Goal: Information Seeking & Learning: Learn about a topic

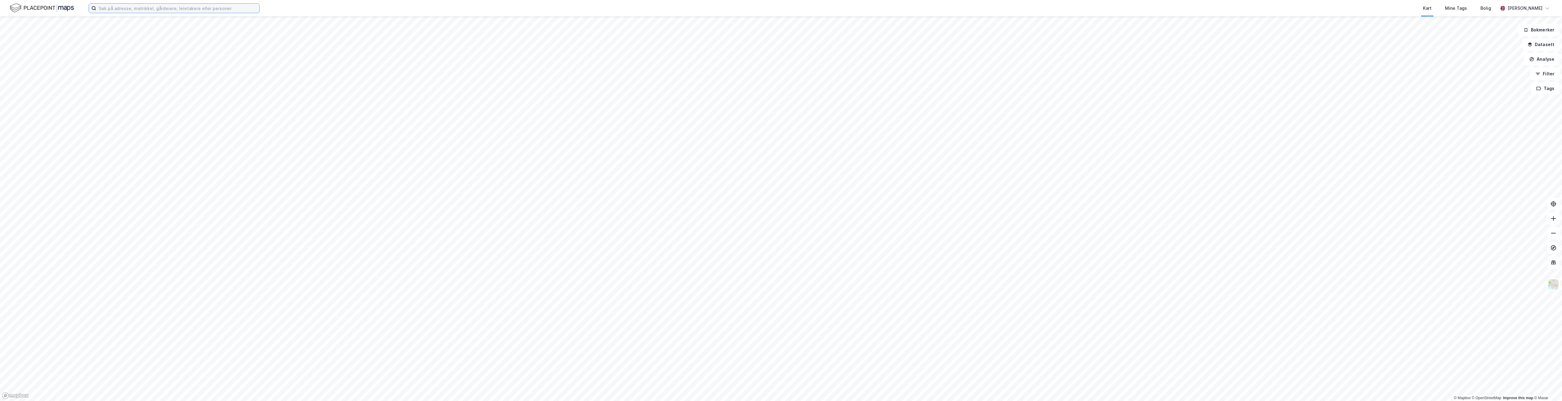
click at [106, 9] on input at bounding box center [177, 8] width 163 height 9
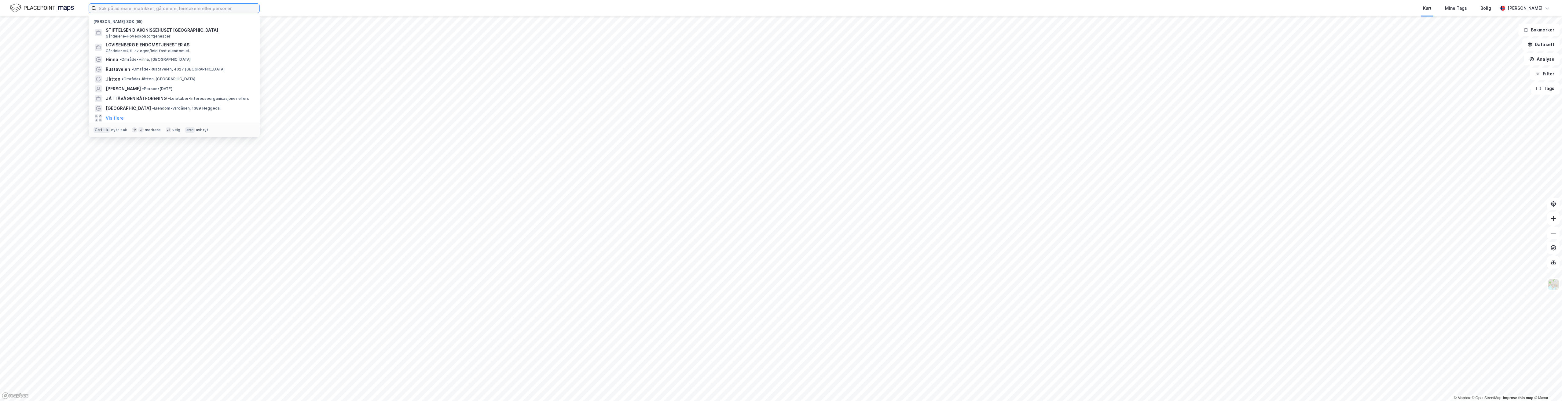
type input "u"
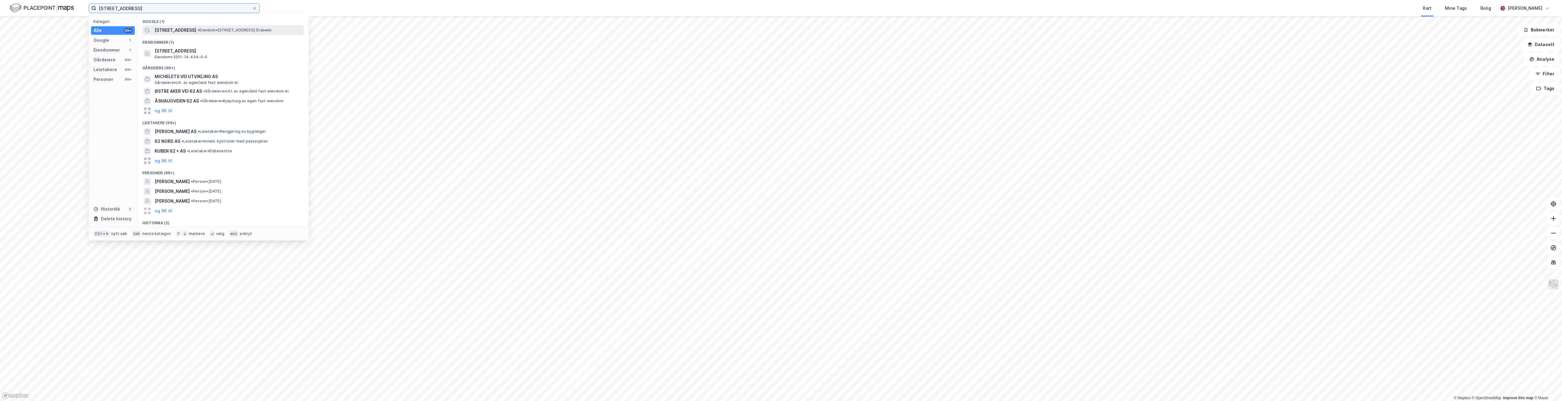
type input "[STREET_ADDRESS]"
click at [182, 32] on span "[STREET_ADDRESS]" at bounding box center [176, 30] width 42 height 7
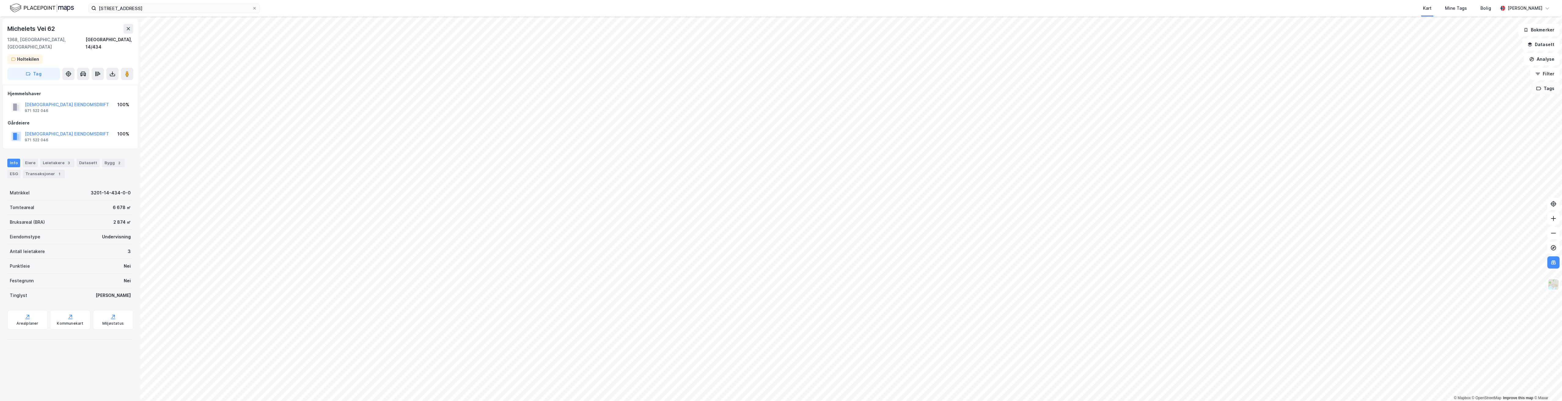
click at [1548, 89] on button "Tags" at bounding box center [1545, 88] width 28 height 12
click at [1519, 89] on button at bounding box center [1518, 93] width 10 height 10
click at [1542, 44] on button "Datasett" at bounding box center [1540, 44] width 37 height 12
click at [1544, 28] on button at bounding box center [1549, 29] width 10 height 10
click at [44, 68] on button "Tag" at bounding box center [33, 74] width 53 height 12
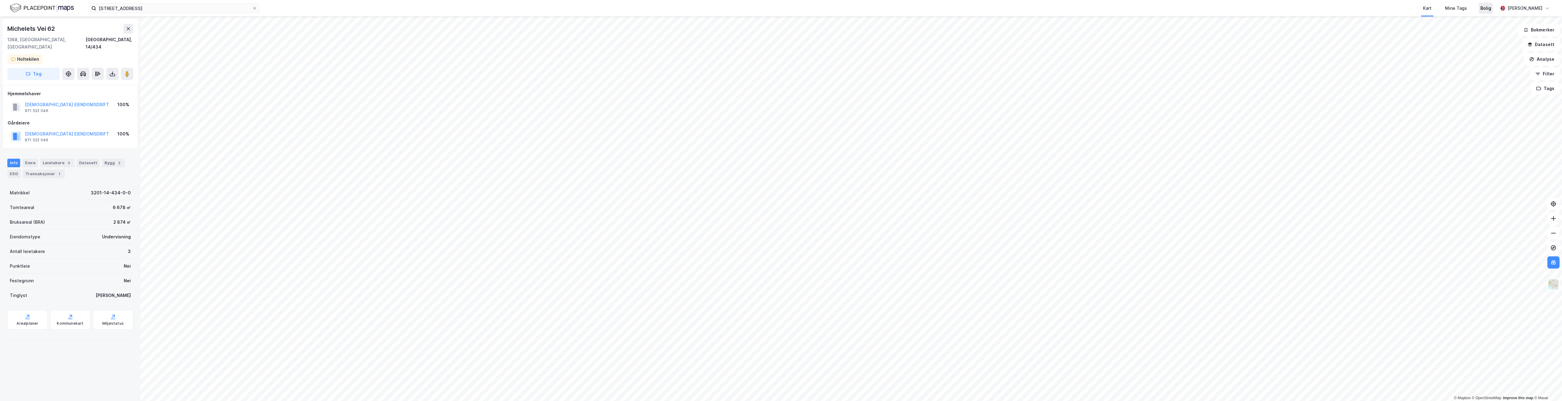
click at [1491, 9] on div "Bolig" at bounding box center [1485, 8] width 11 height 7
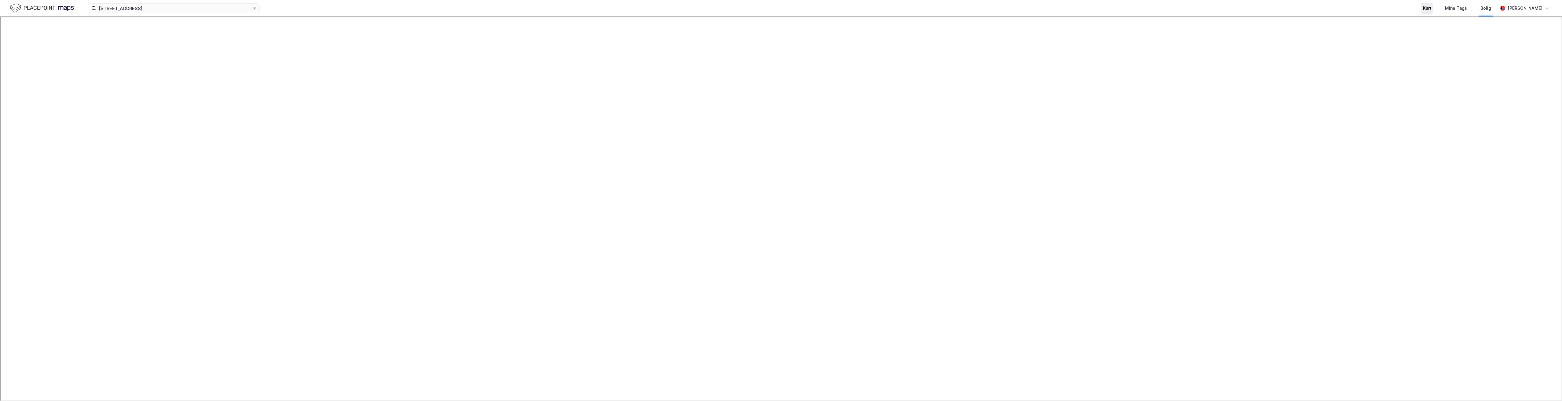
click at [1431, 9] on div "Kart" at bounding box center [1427, 8] width 9 height 7
click at [1553, 248] on icon at bounding box center [1553, 248] width 2 height 2
